Goal: Task Accomplishment & Management: Manage account settings

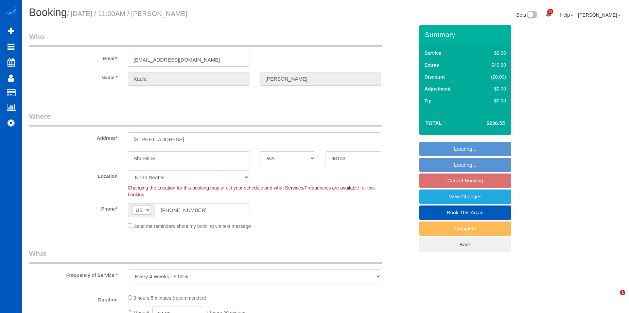
select select "WA"
select select "object:953"
select select "199"
select select "1501"
select select "3"
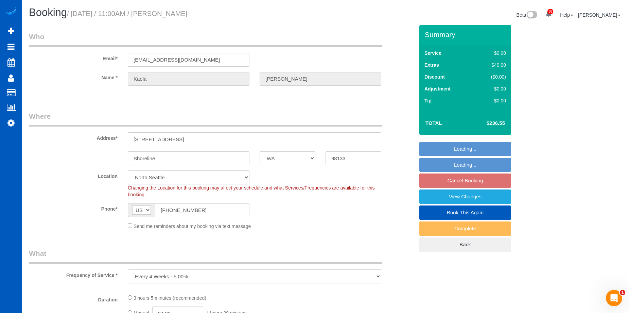
select select "4"
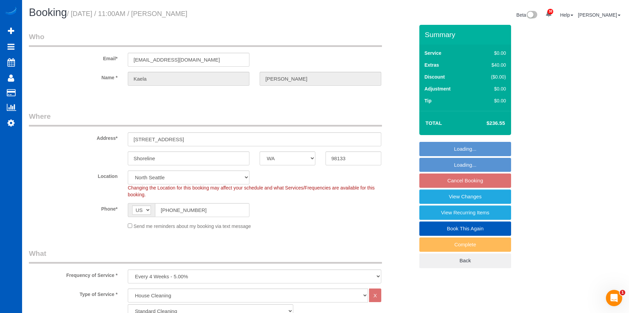
select select "spot2"
select select "number:8"
select select "1501"
select select "3"
select select "4"
